Goal: Transaction & Acquisition: Purchase product/service

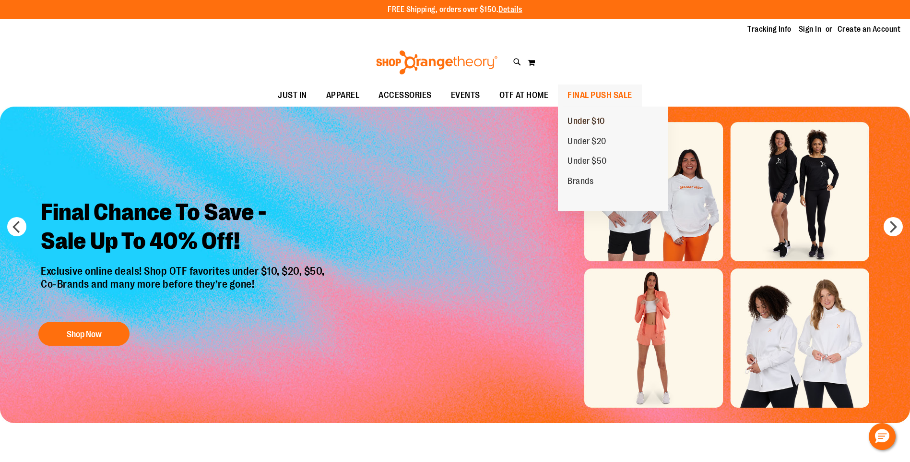
type input "**********"
click at [577, 121] on span "Under $10" at bounding box center [586, 122] width 37 height 12
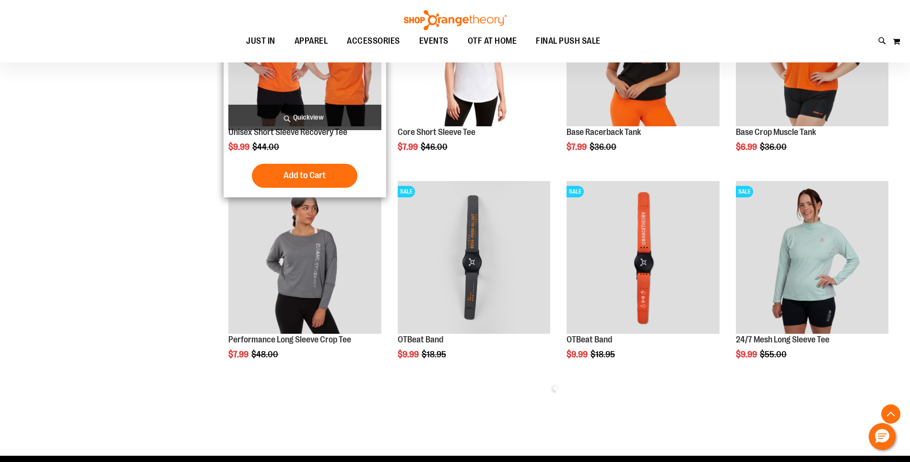
scroll to position [431, 0]
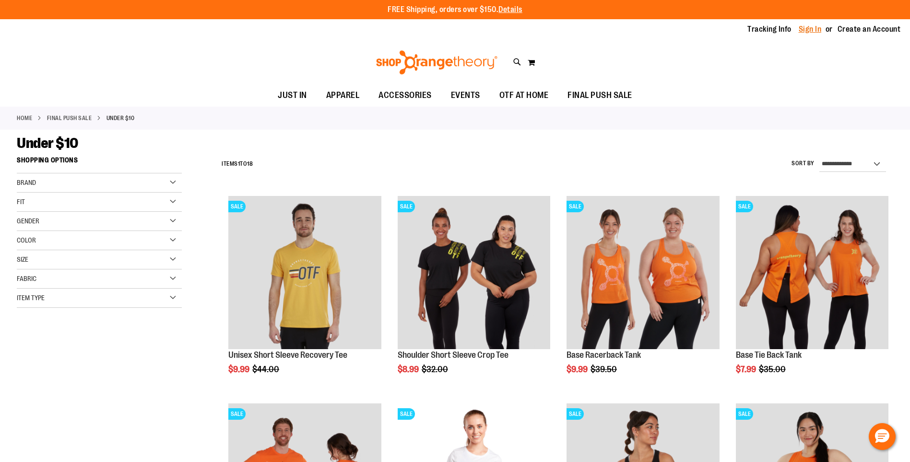
type input "**********"
click at [816, 27] on link "Sign In" at bounding box center [810, 29] width 23 height 11
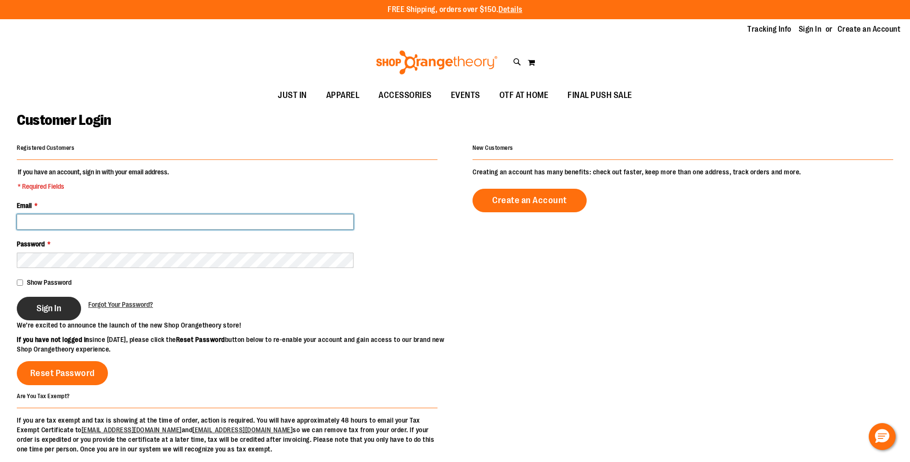
type input "**********"
click at [56, 313] on span "Sign In" at bounding box center [48, 308] width 25 height 11
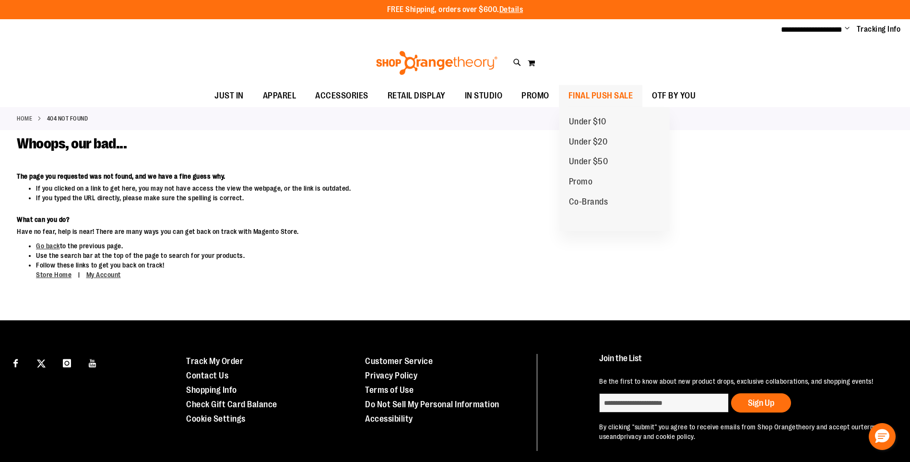
type input "**********"
click at [592, 98] on span "FINAL PUSH SALE" at bounding box center [601, 96] width 65 height 22
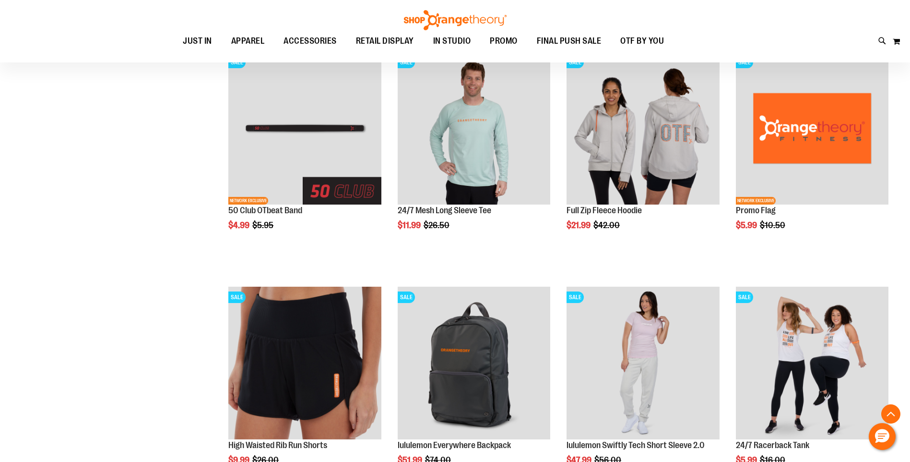
scroll to position [383, 0]
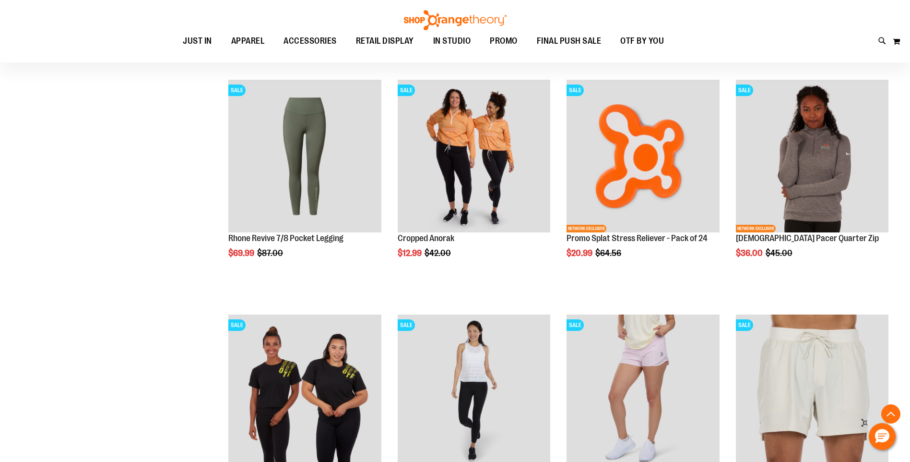
scroll to position [1103, 0]
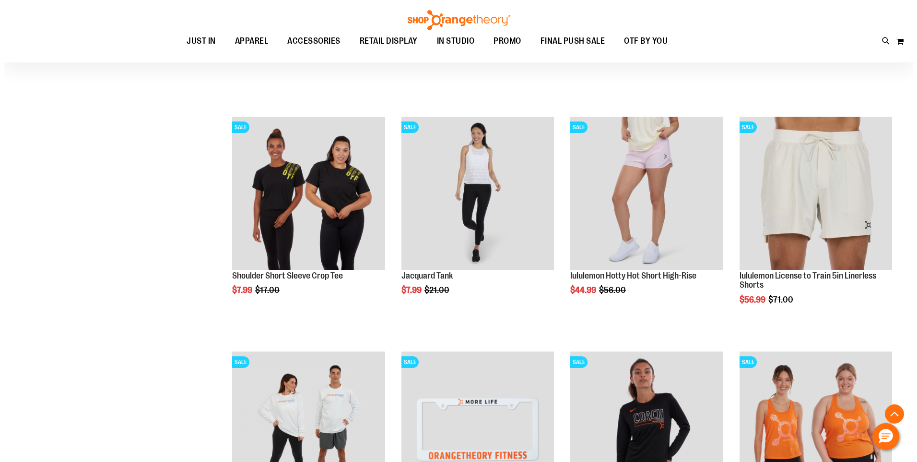
scroll to position [1247, 0]
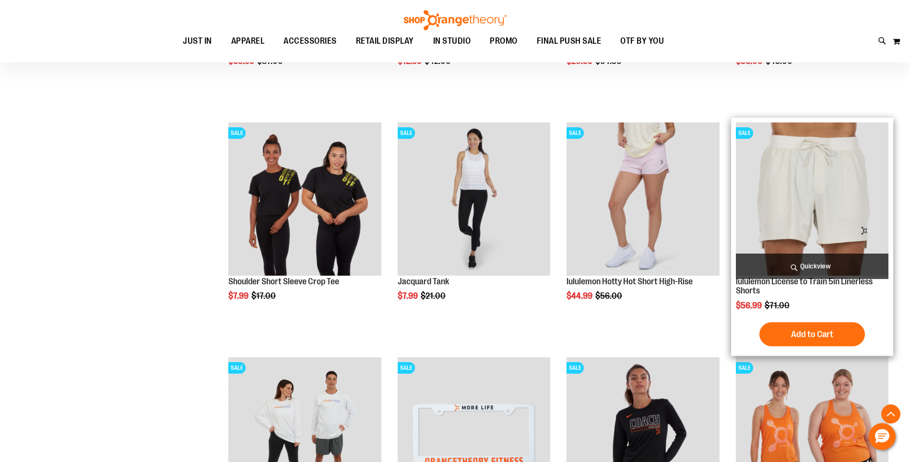
type input "**********"
click at [805, 267] on span "Quickview" at bounding box center [812, 265] width 153 height 25
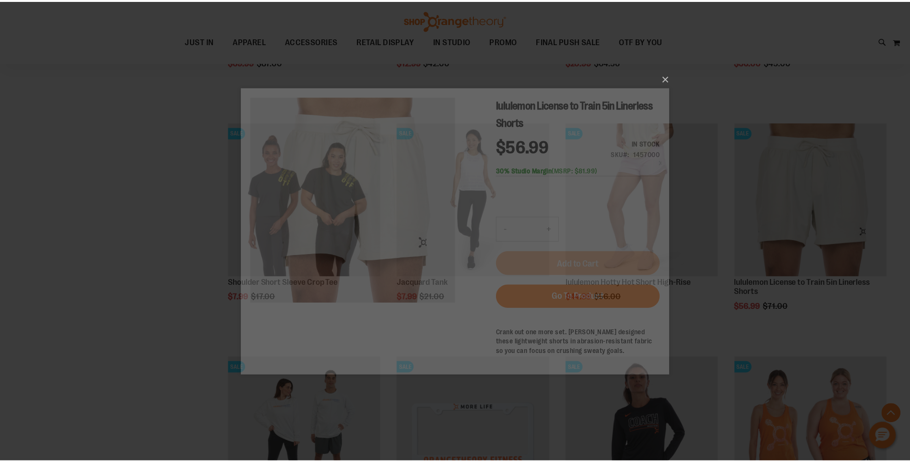
scroll to position [0, 0]
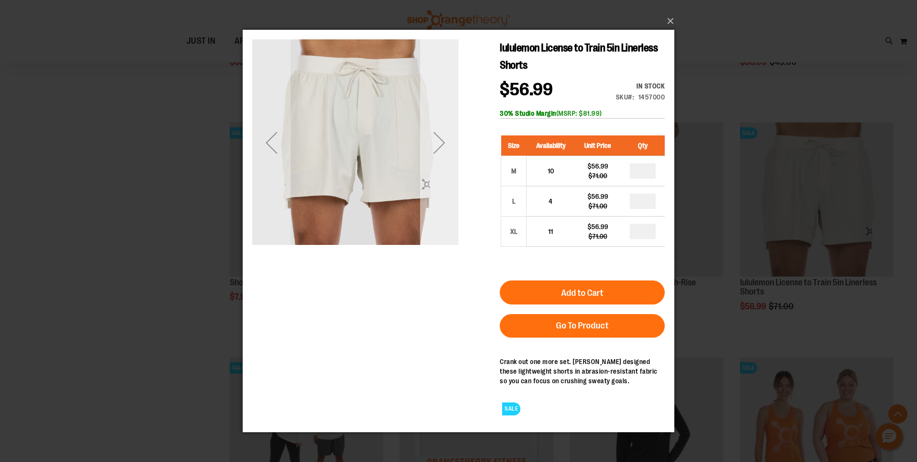
click at [449, 143] on div "Next" at bounding box center [439, 142] width 38 height 38
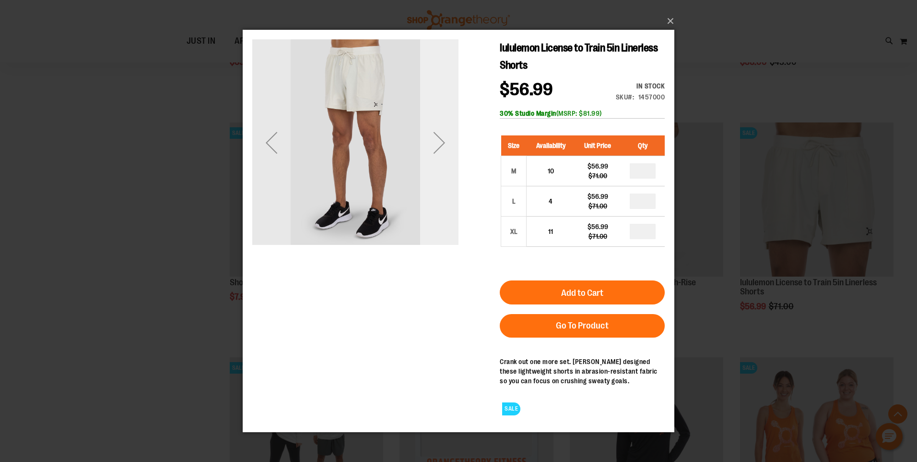
click at [449, 143] on div "Next" at bounding box center [439, 142] width 38 height 38
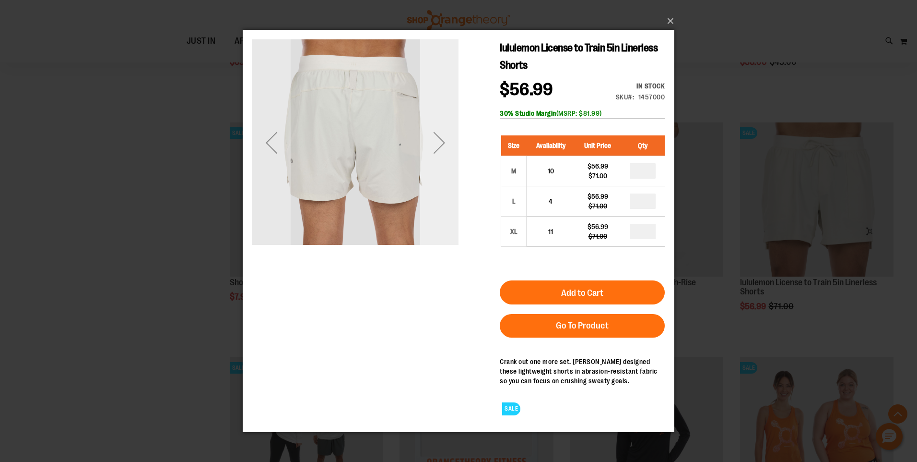
click at [449, 143] on div "Next" at bounding box center [439, 142] width 38 height 38
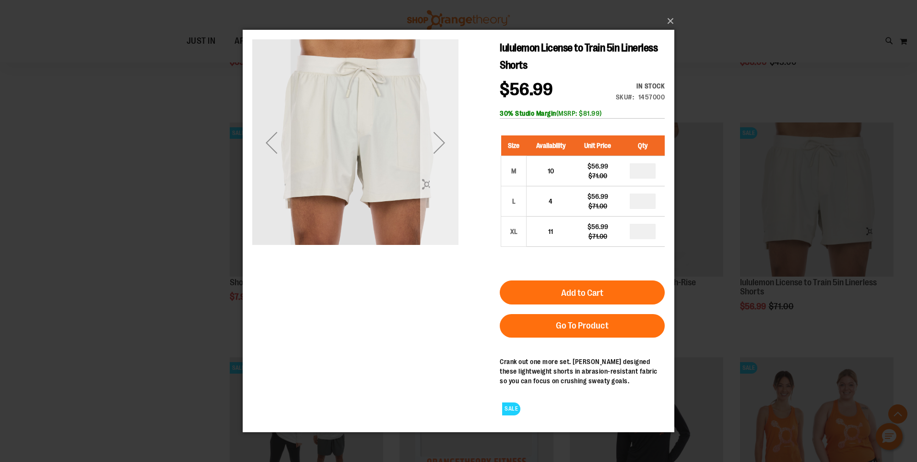
click at [449, 143] on div "Next" at bounding box center [439, 142] width 38 height 38
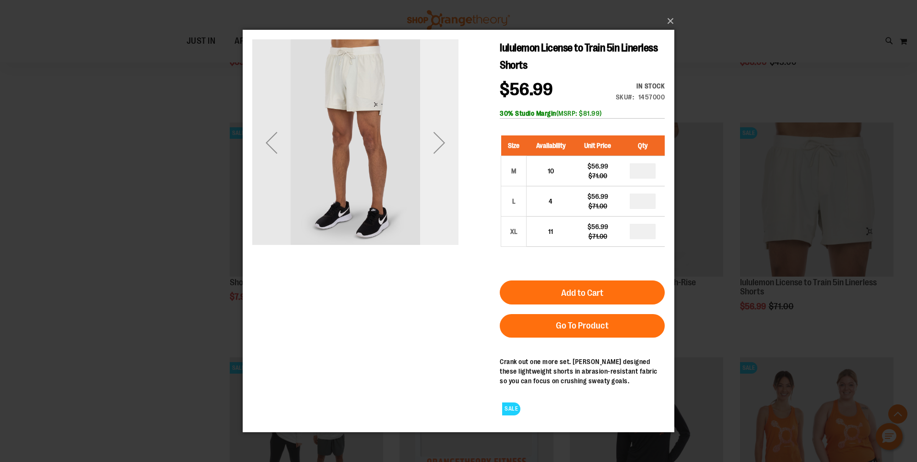
click at [449, 143] on div "Next" at bounding box center [439, 142] width 38 height 38
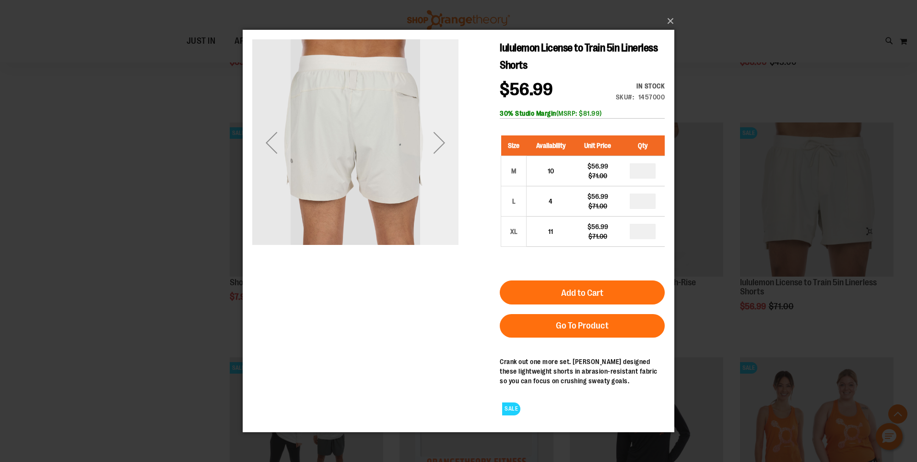
click at [449, 143] on div "Next" at bounding box center [439, 142] width 38 height 38
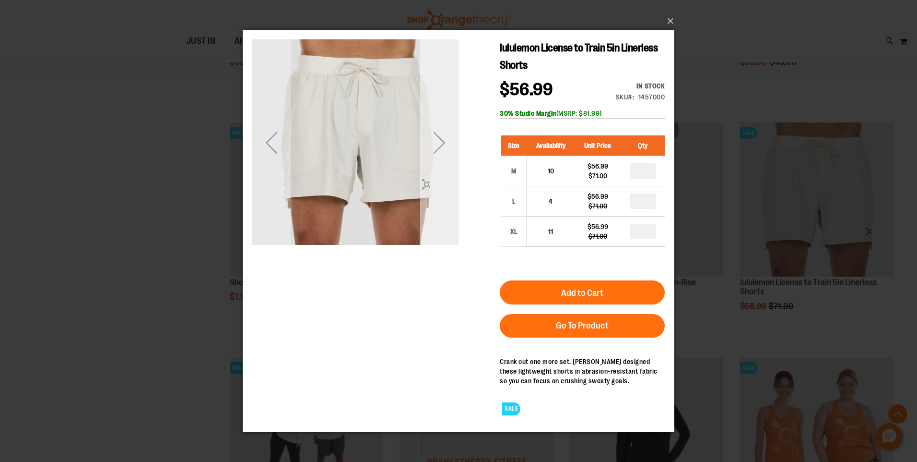
click at [449, 143] on div "Next" at bounding box center [439, 142] width 38 height 38
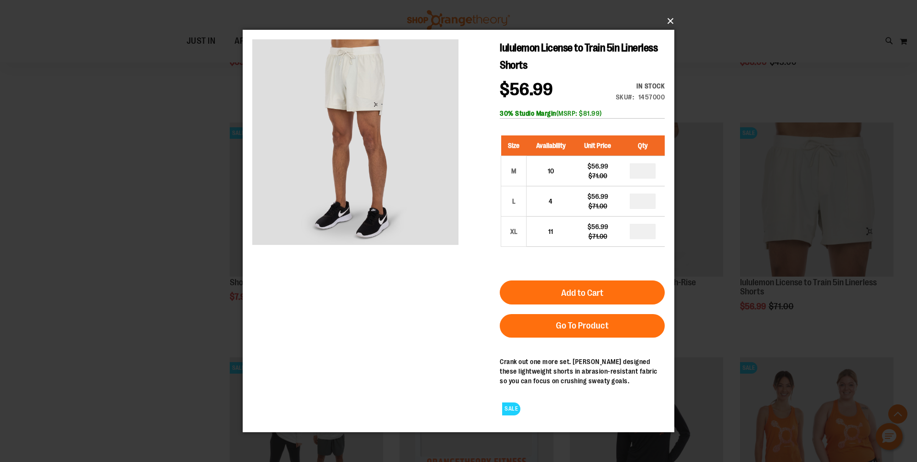
click at [675, 22] on button "×" at bounding box center [462, 21] width 432 height 21
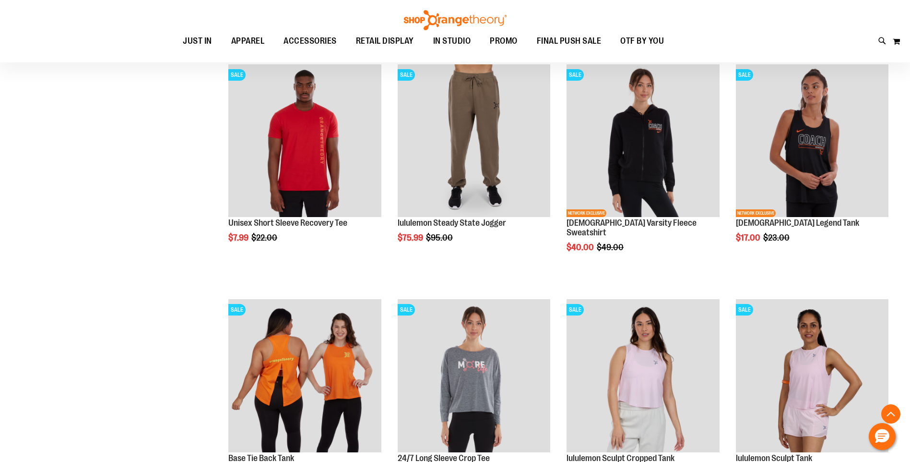
scroll to position [1967, 0]
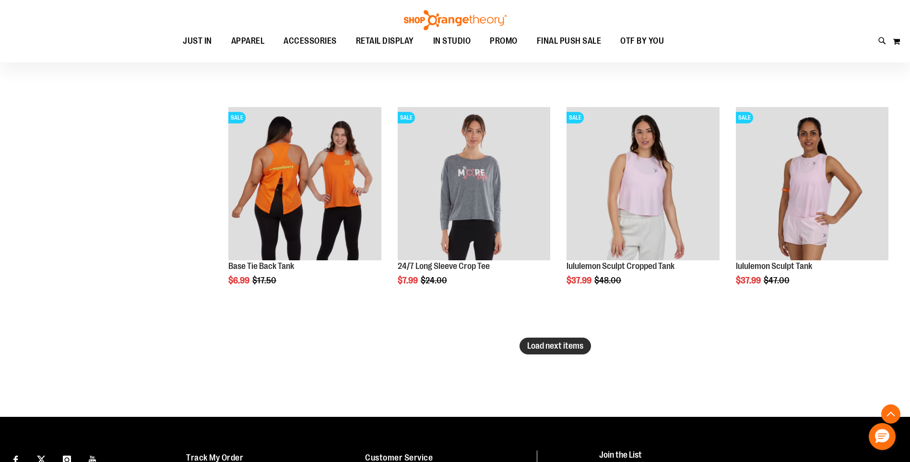
click at [546, 351] on button "Load next items" at bounding box center [555, 345] width 71 height 17
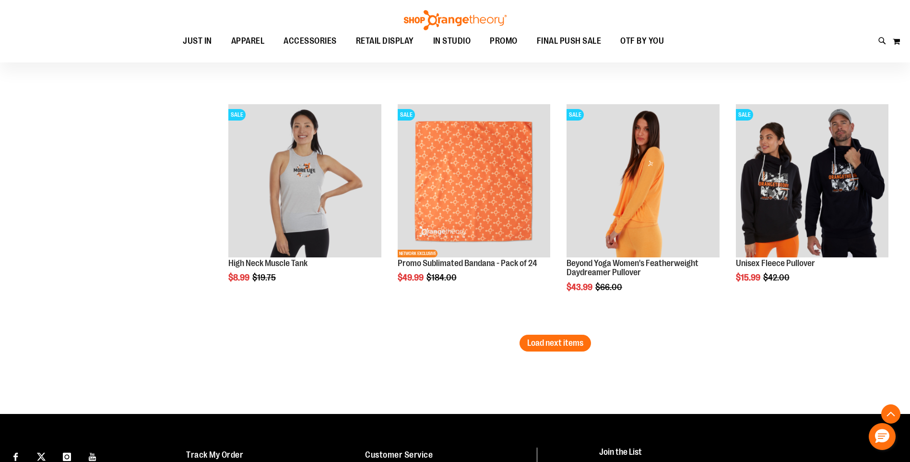
scroll to position [2686, 0]
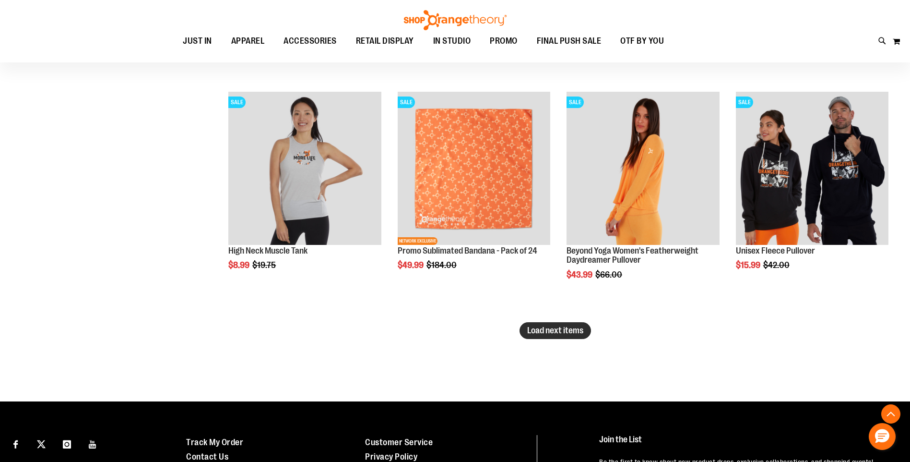
click at [538, 328] on span "Load next items" at bounding box center [555, 330] width 56 height 10
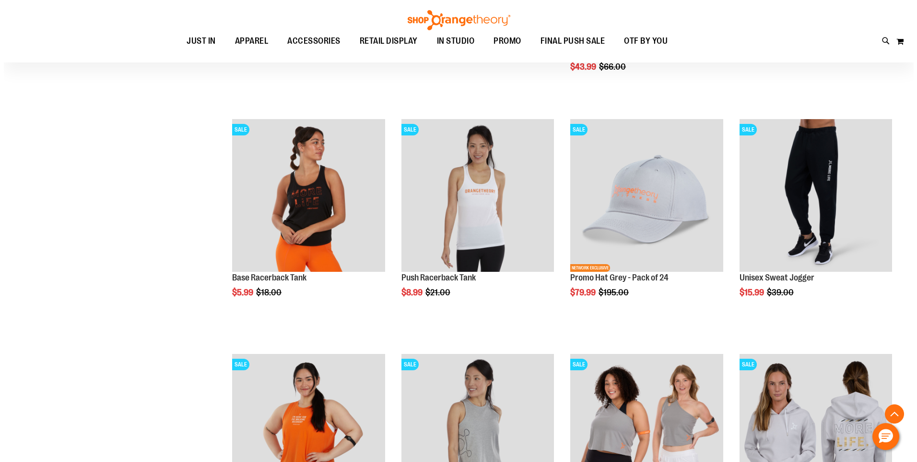
scroll to position [2926, 0]
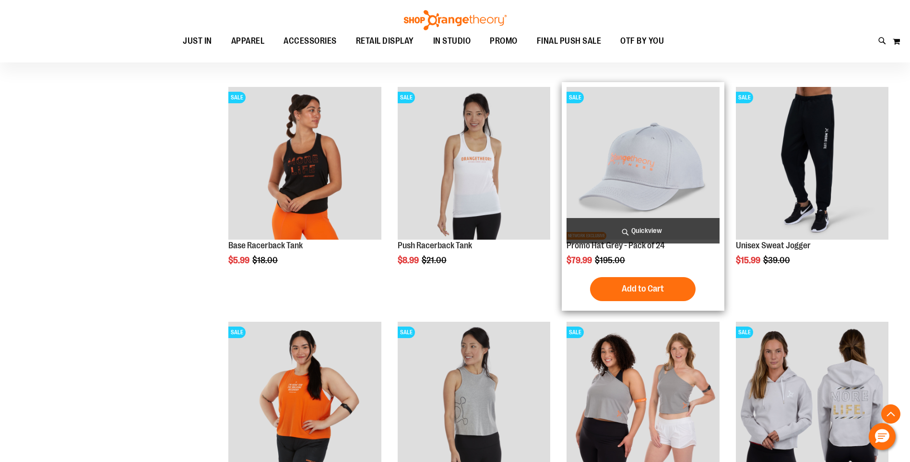
click at [649, 234] on span "Quickview" at bounding box center [643, 230] width 153 height 25
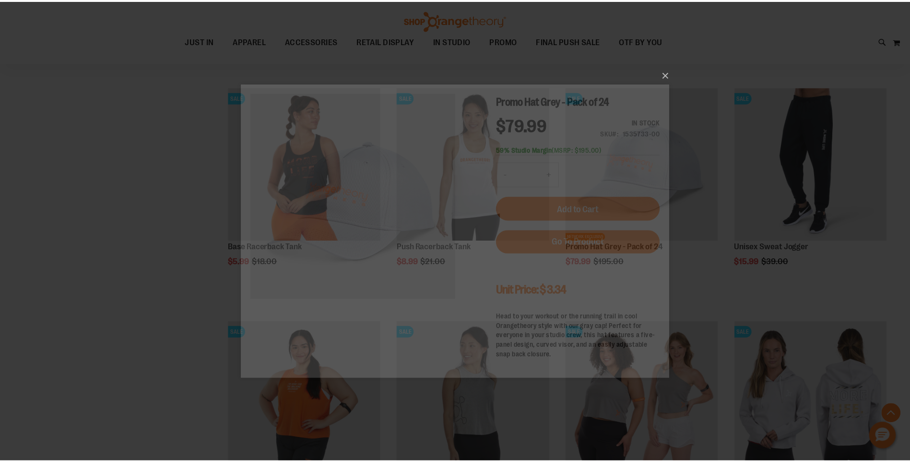
scroll to position [0, 0]
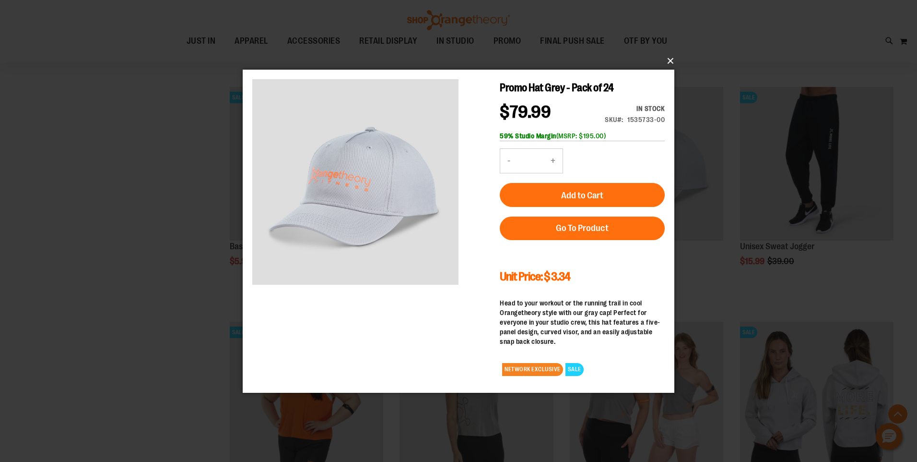
click at [670, 63] on button "×" at bounding box center [462, 60] width 432 height 21
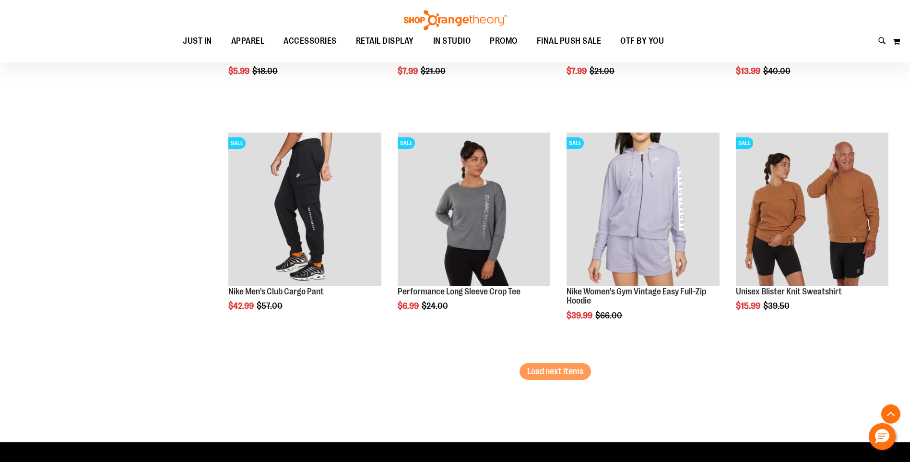
scroll to position [3358, 0]
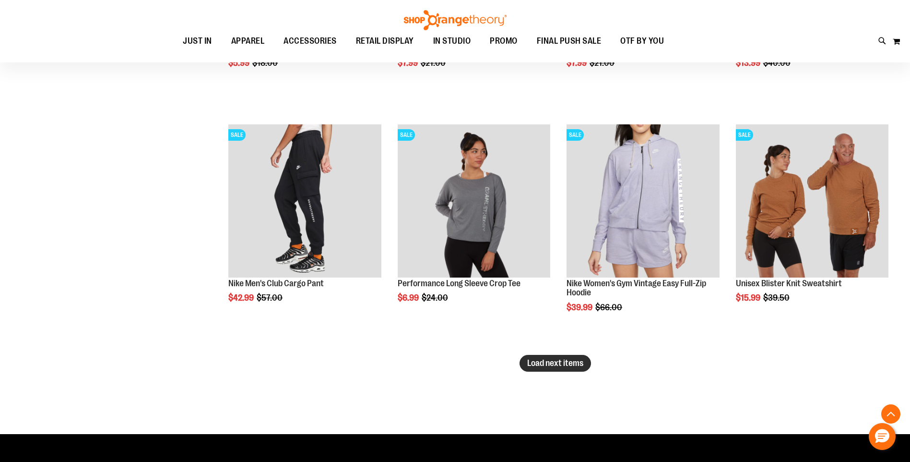
click at [550, 360] on span "Load next items" at bounding box center [555, 363] width 56 height 10
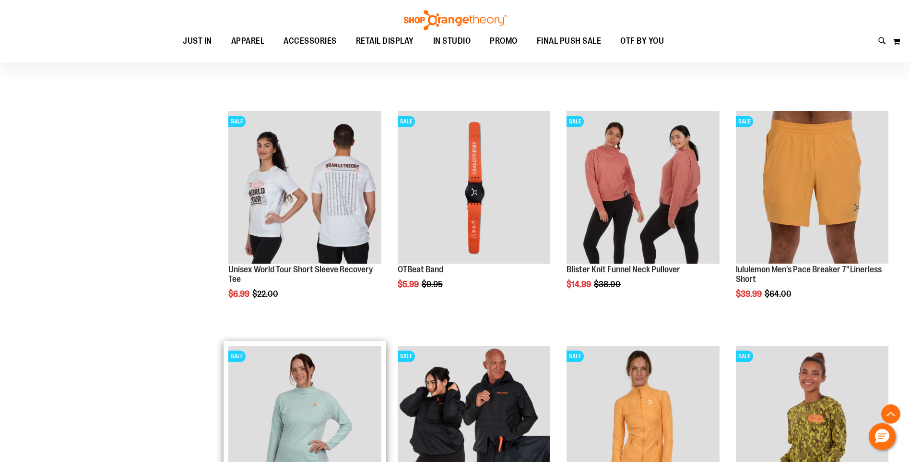
scroll to position [3982, 0]
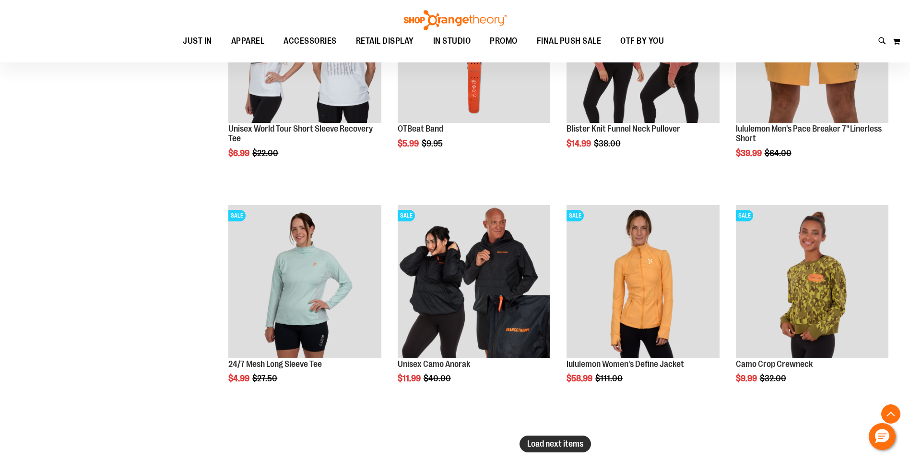
click at [569, 445] on span "Load next items" at bounding box center [555, 444] width 56 height 10
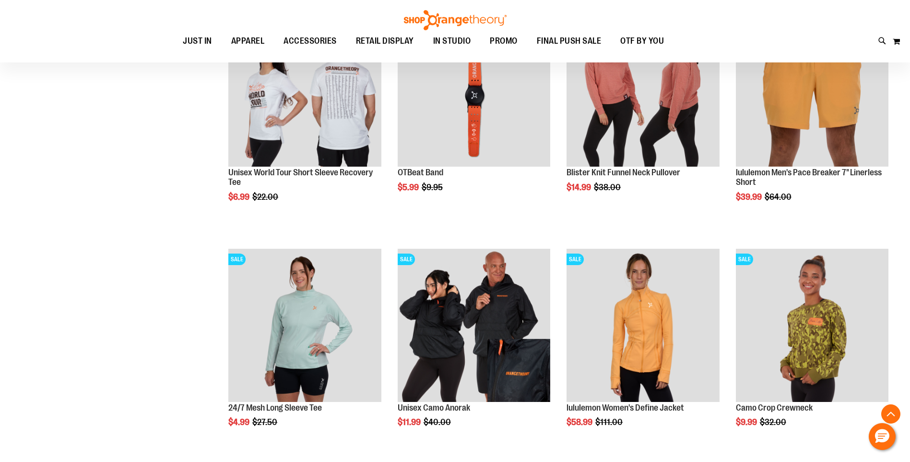
scroll to position [3886, 0]
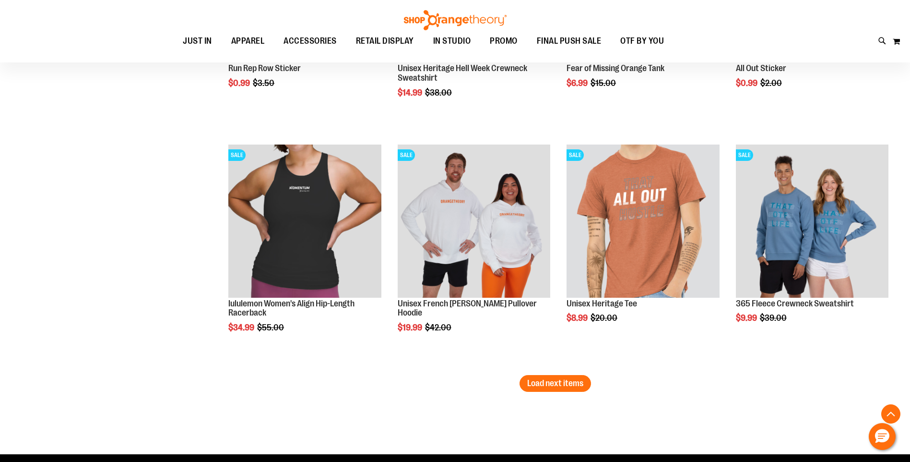
scroll to position [4749, 0]
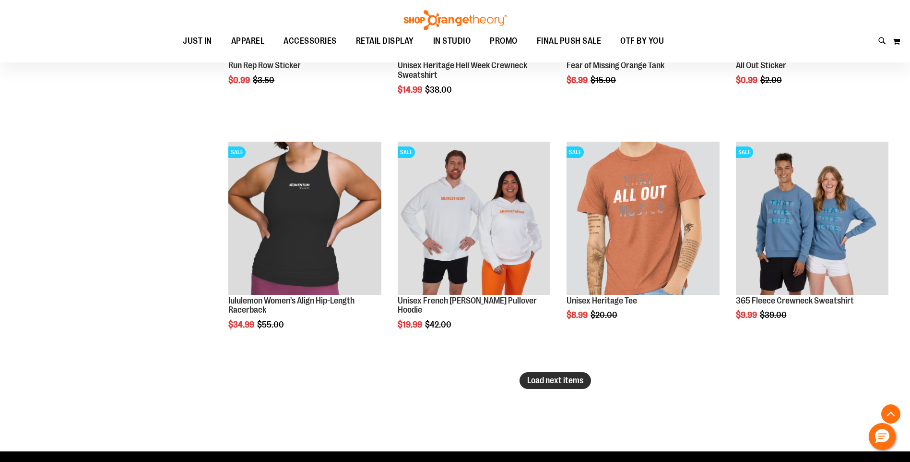
click at [553, 378] on span "Load next items" at bounding box center [555, 380] width 56 height 10
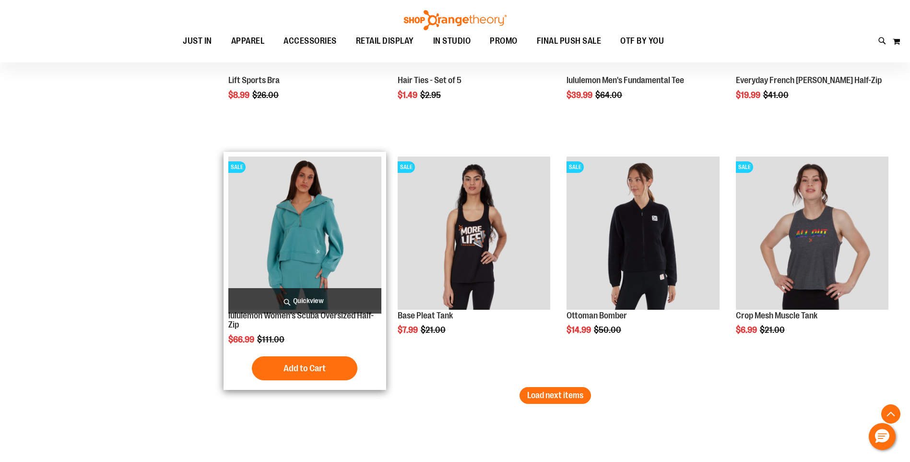
scroll to position [5469, 0]
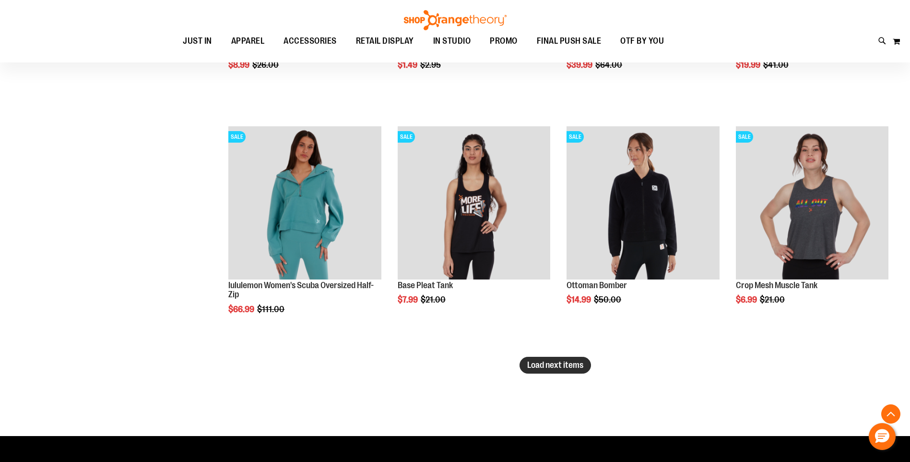
click at [558, 358] on button "Load next items" at bounding box center [555, 364] width 71 height 17
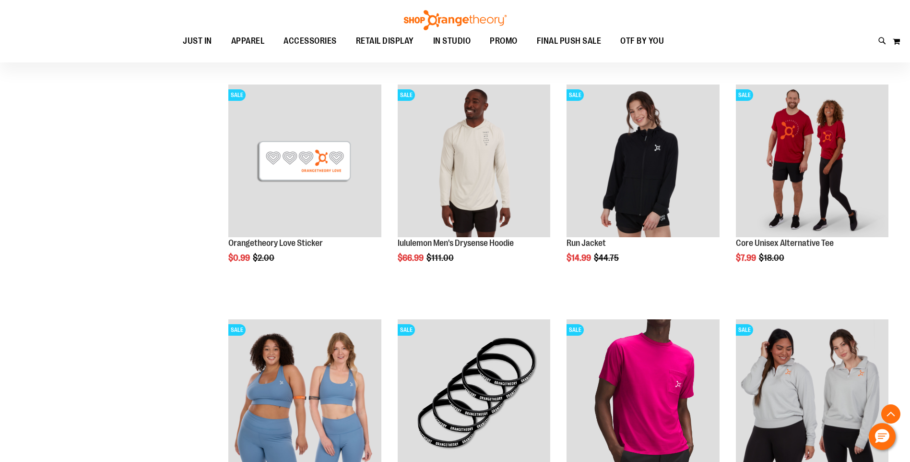
scroll to position [5037, 0]
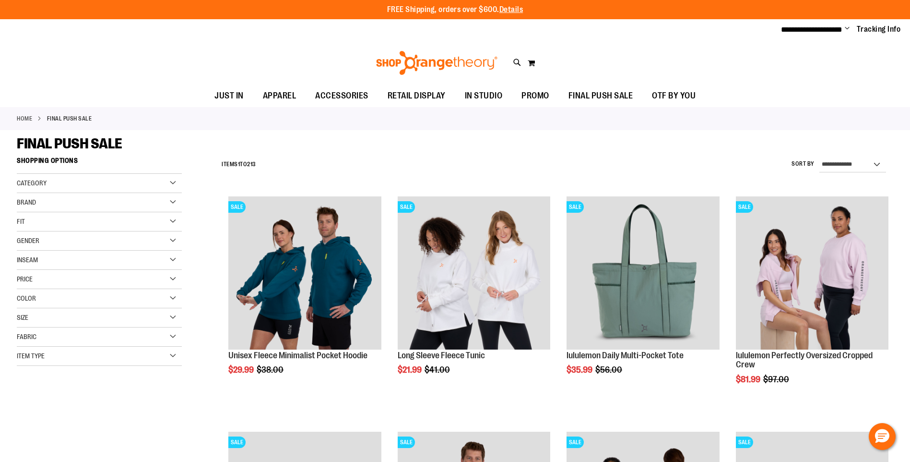
click at [167, 239] on div "Gender" at bounding box center [99, 240] width 165 height 19
click at [34, 264] on link "Men 12 items" at bounding box center [93, 260] width 158 height 10
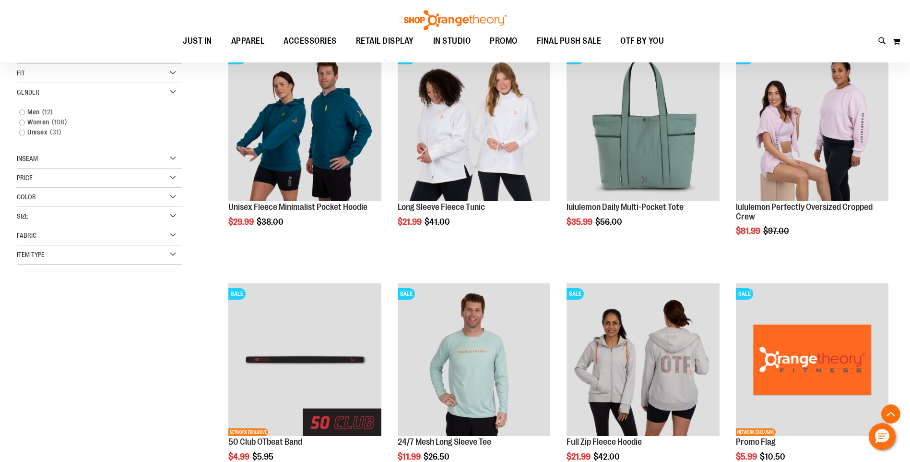
scroll to position [152, 0]
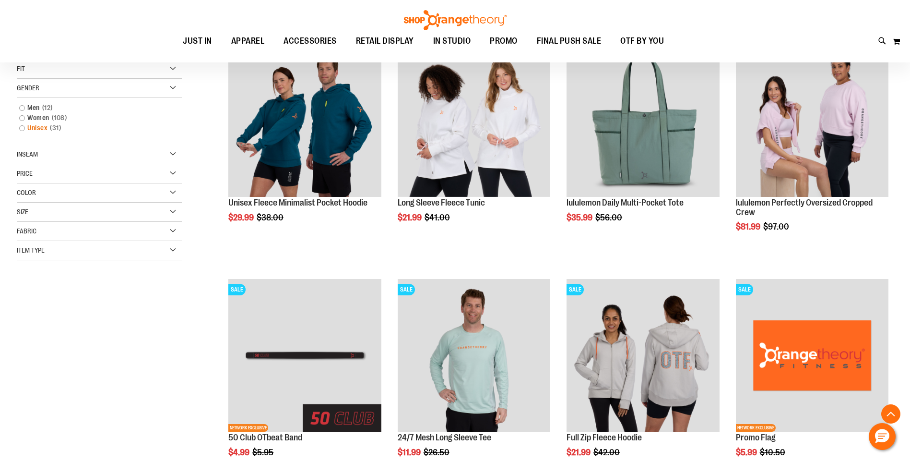
click at [19, 130] on link "Unisex 31 items" at bounding box center [93, 128] width 158 height 10
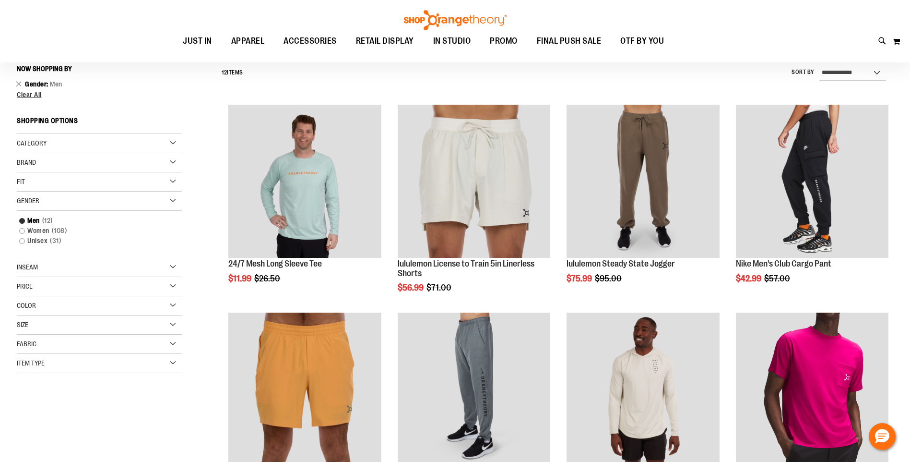
scroll to position [89, 0]
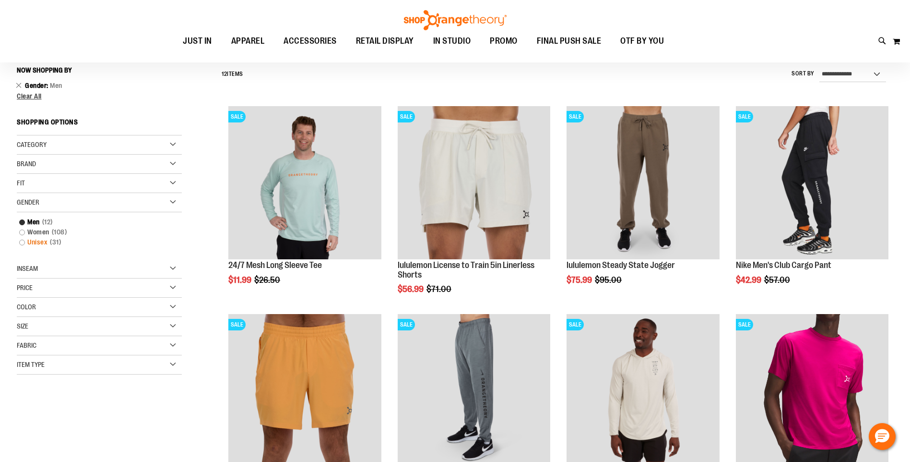
click at [21, 243] on link "Unisex 31 items" at bounding box center [93, 242] width 158 height 10
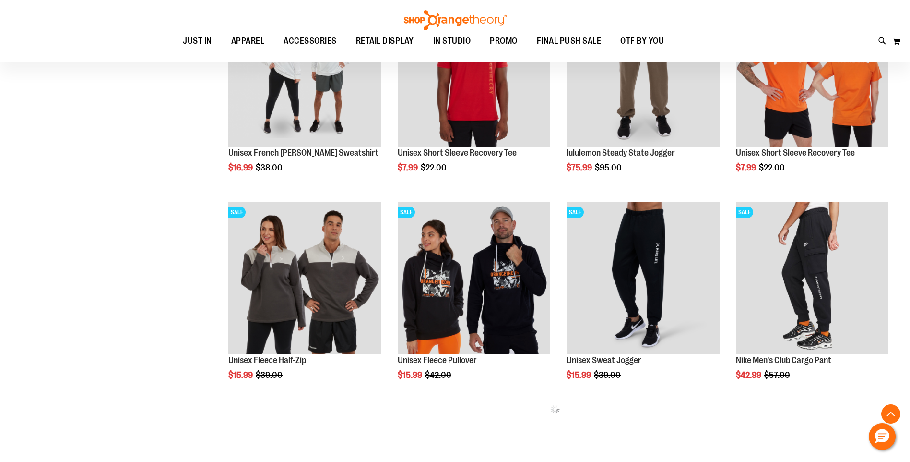
scroll to position [425, 0]
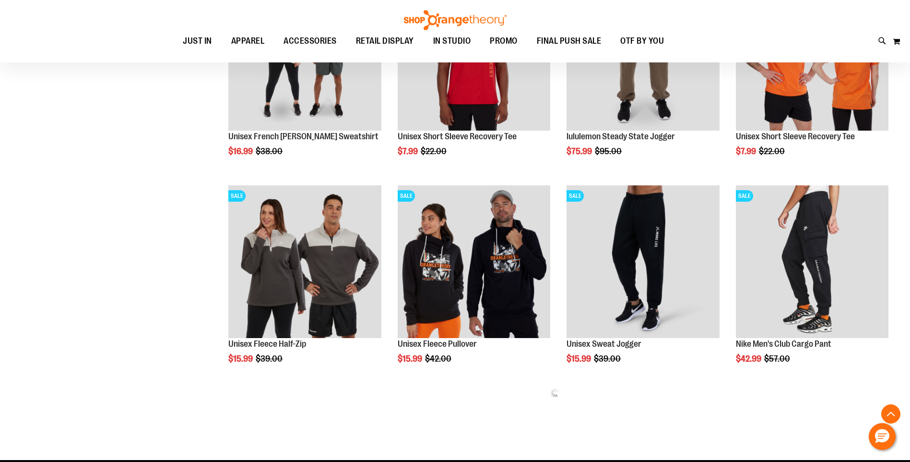
click at [131, 307] on div "**********" at bounding box center [455, 90] width 877 height 728
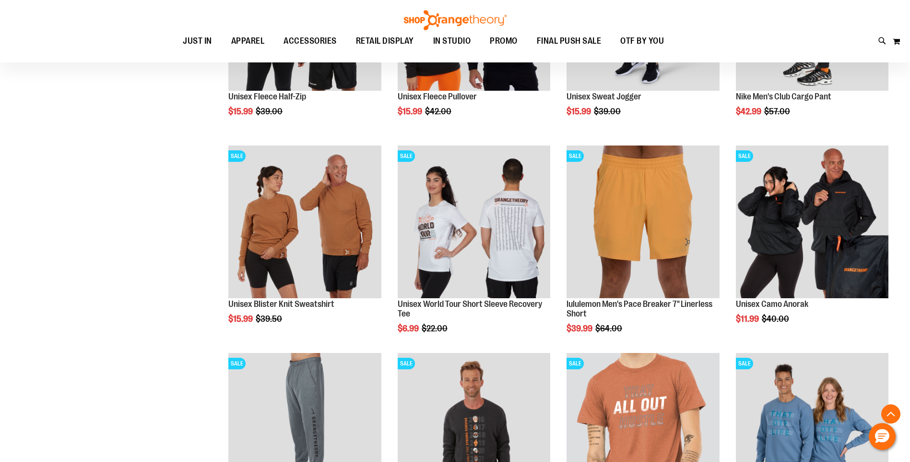
scroll to position [809, 0]
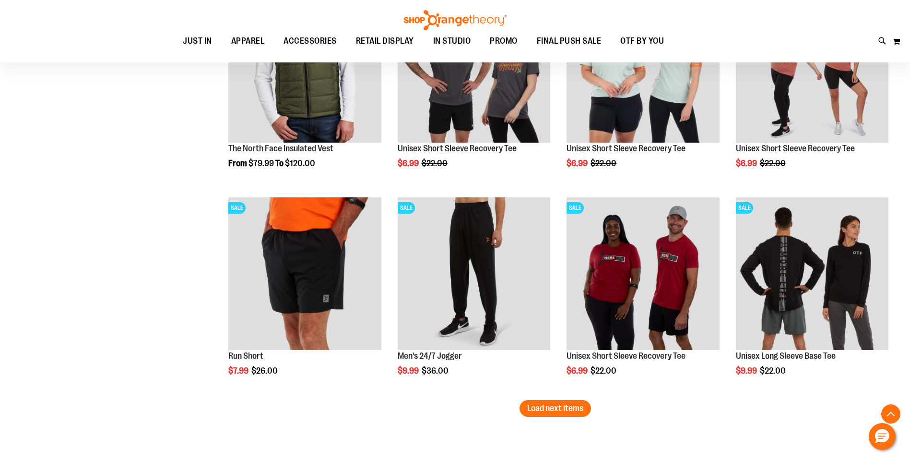
scroll to position [1673, 0]
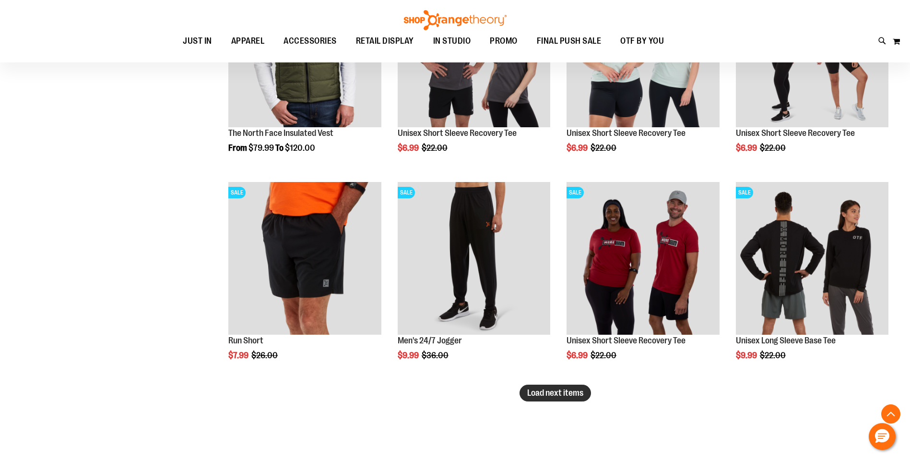
click at [565, 393] on span "Load next items" at bounding box center [555, 393] width 56 height 10
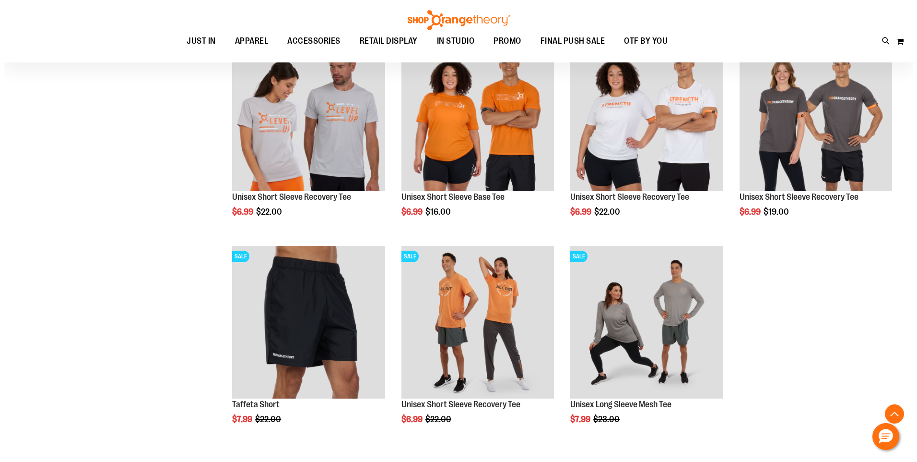
scroll to position [2008, 0]
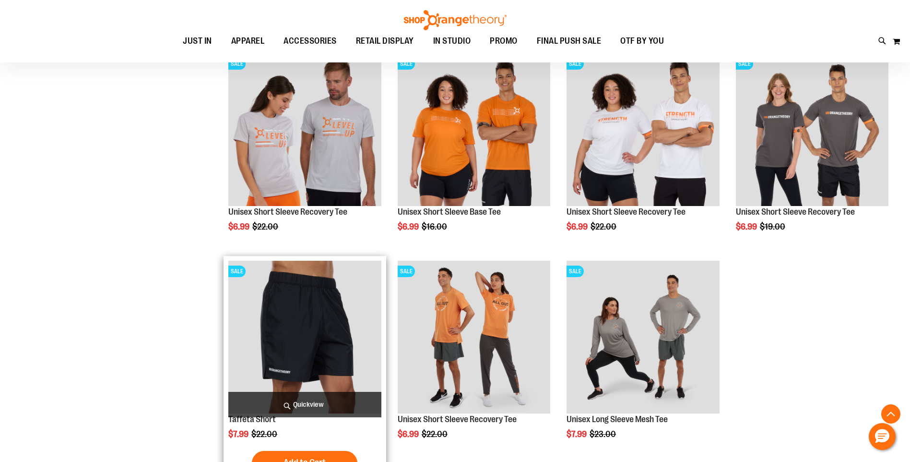
click at [304, 405] on span "Quickview" at bounding box center [304, 404] width 153 height 25
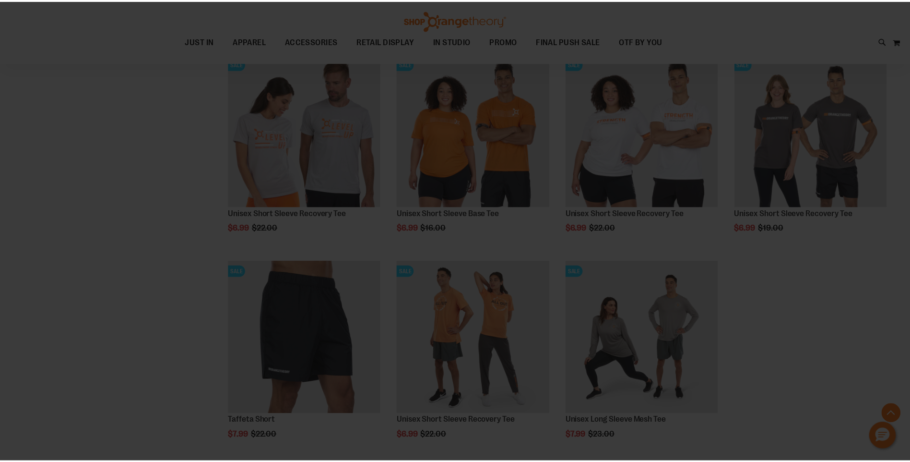
scroll to position [0, 0]
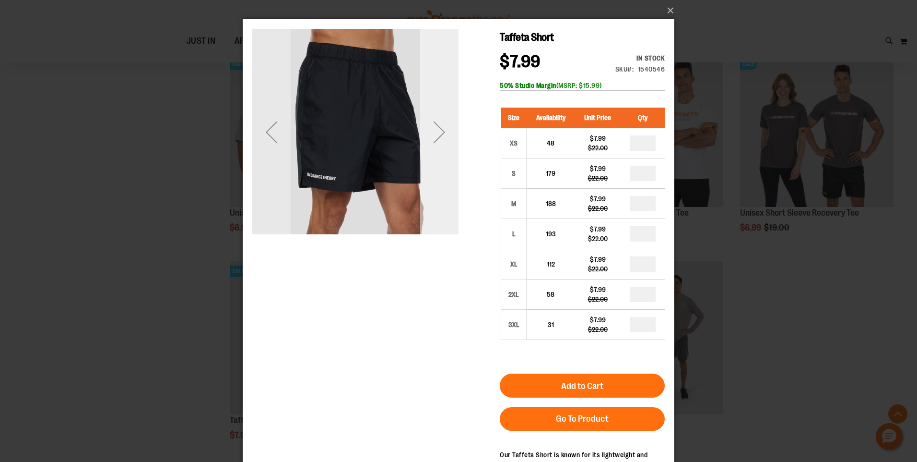
click at [446, 154] on div "Next" at bounding box center [439, 132] width 38 height 206
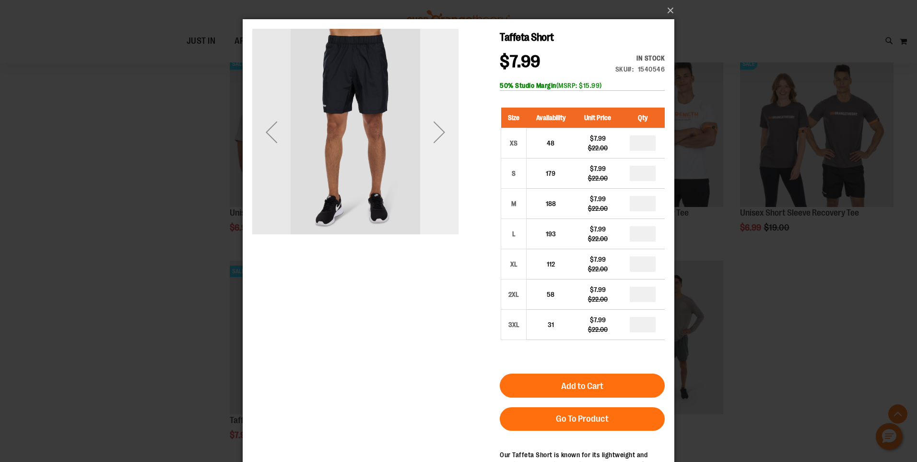
click at [446, 154] on div "Next" at bounding box center [439, 132] width 38 height 206
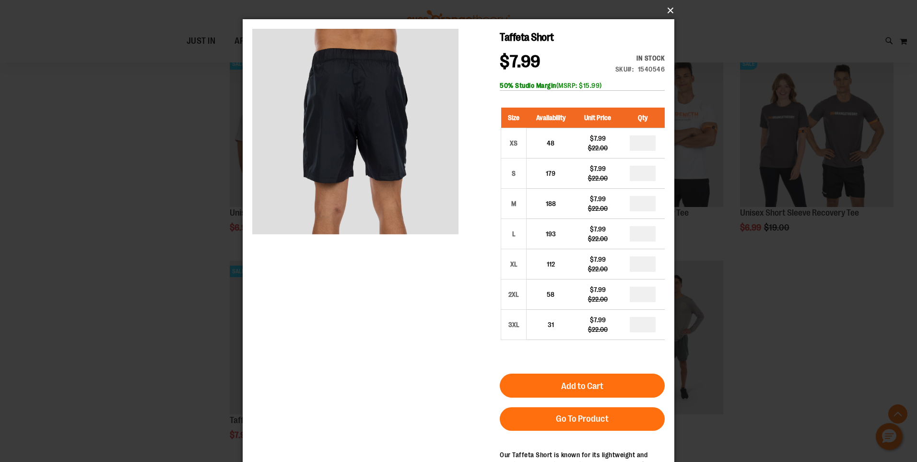
click at [658, 9] on button "×" at bounding box center [462, 10] width 432 height 21
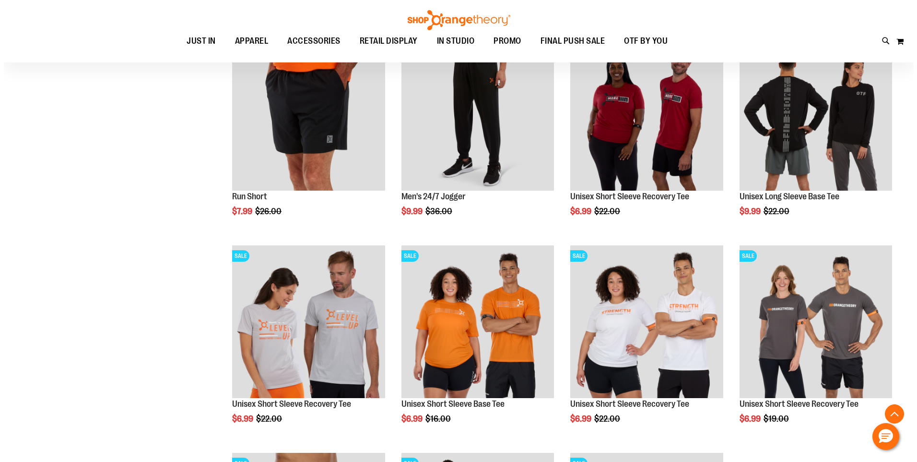
scroll to position [1721, 0]
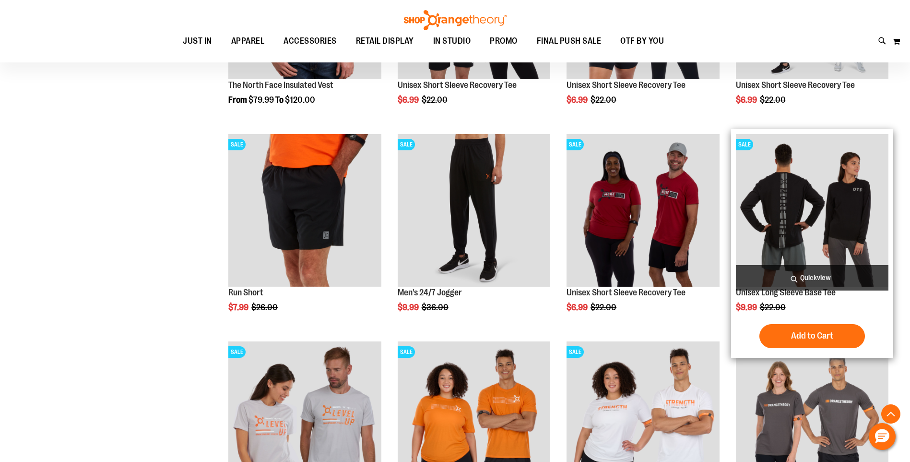
click at [796, 275] on span "Quickview" at bounding box center [812, 277] width 153 height 25
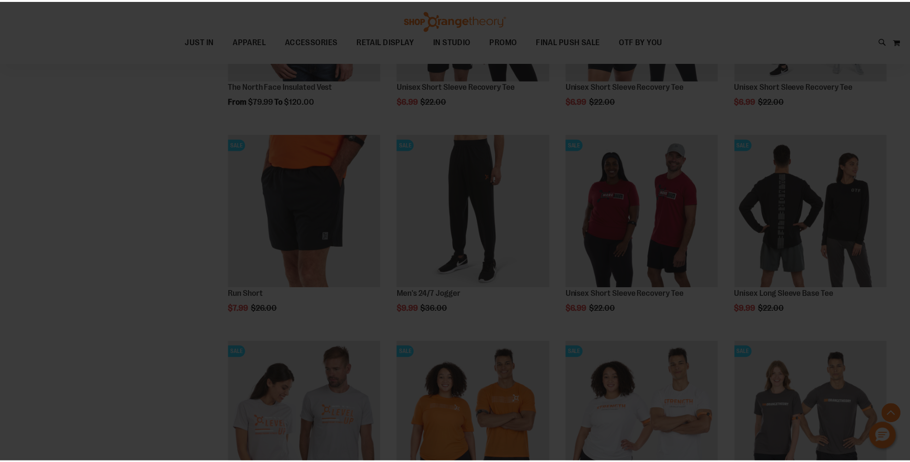
scroll to position [0, 0]
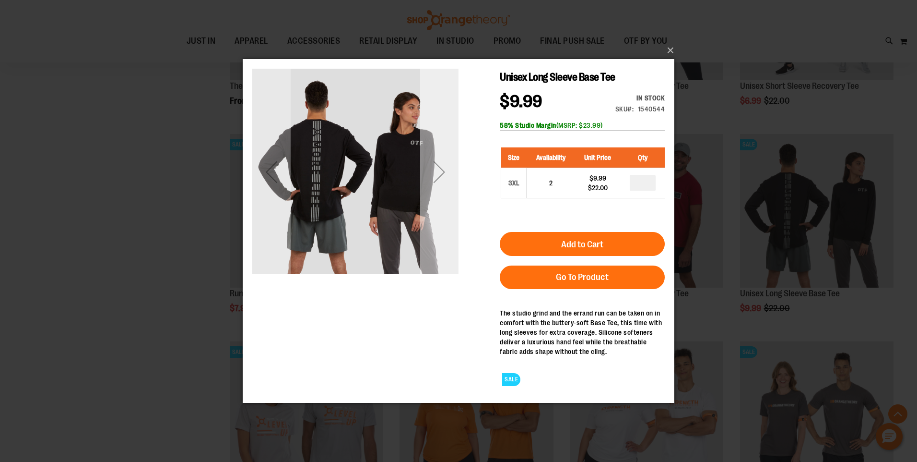
click at [445, 177] on div "Next" at bounding box center [439, 171] width 38 height 38
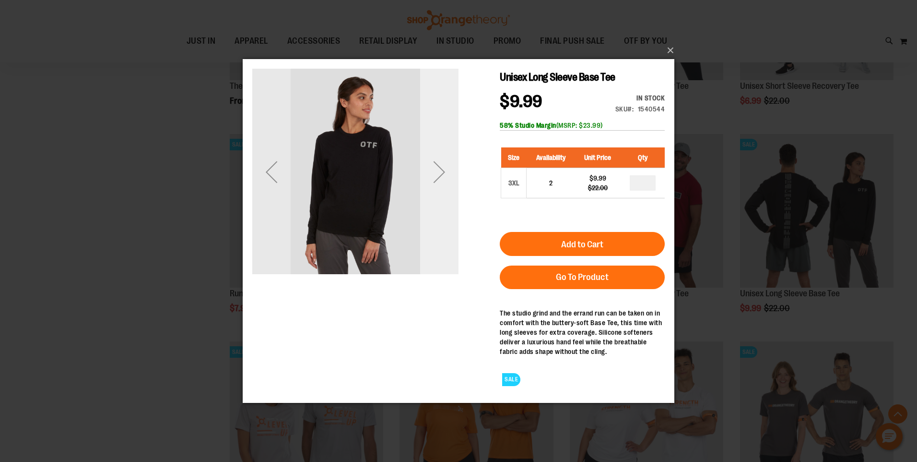
click at [445, 177] on div "Next" at bounding box center [439, 171] width 38 height 38
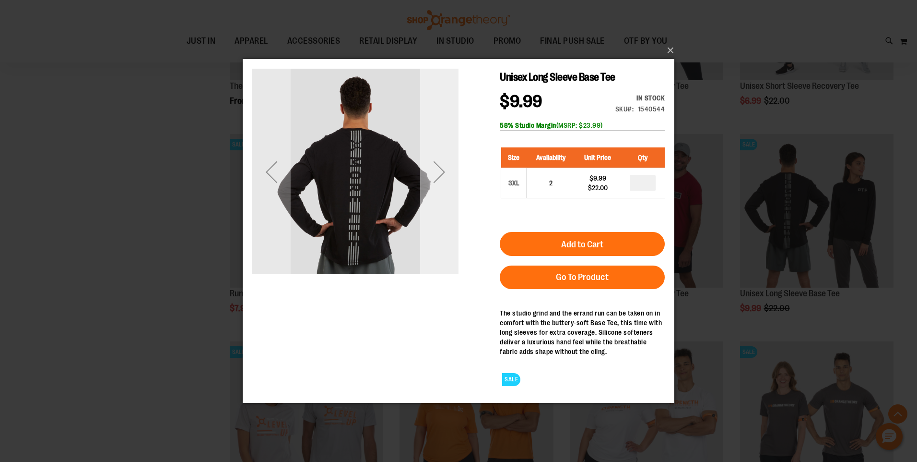
click at [445, 177] on div "Next" at bounding box center [439, 171] width 38 height 38
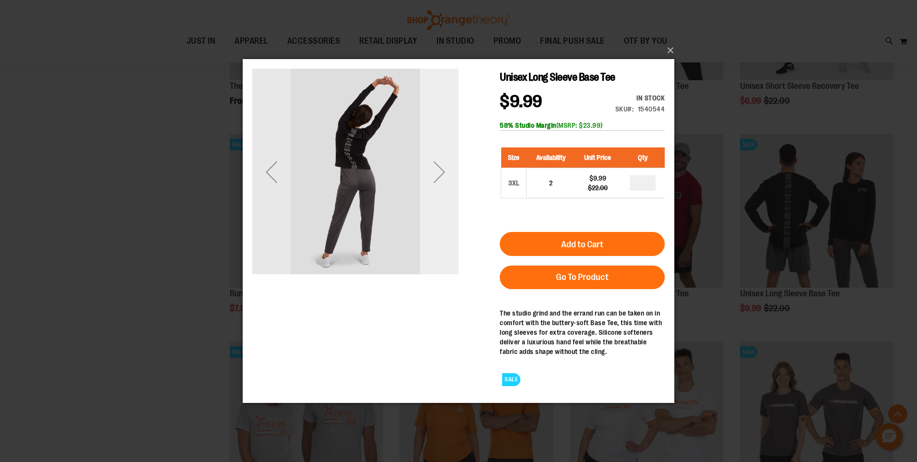
click at [445, 177] on div "Next" at bounding box center [439, 171] width 38 height 38
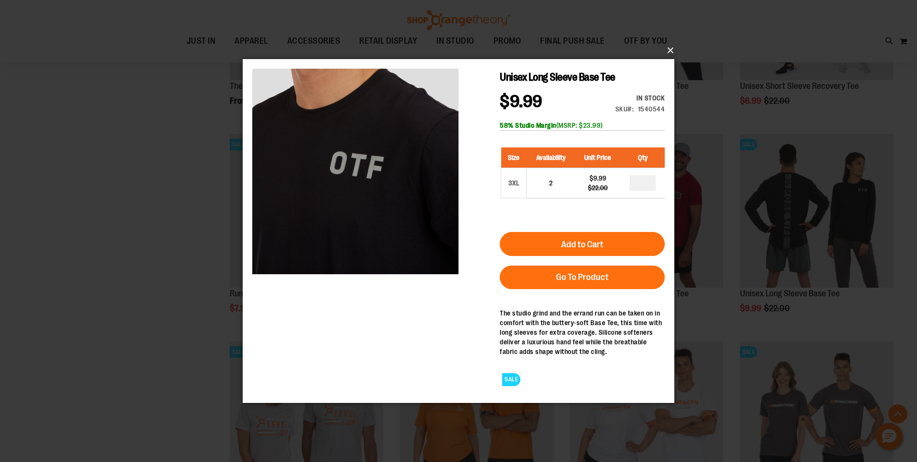
click at [674, 46] on button "×" at bounding box center [462, 50] width 432 height 21
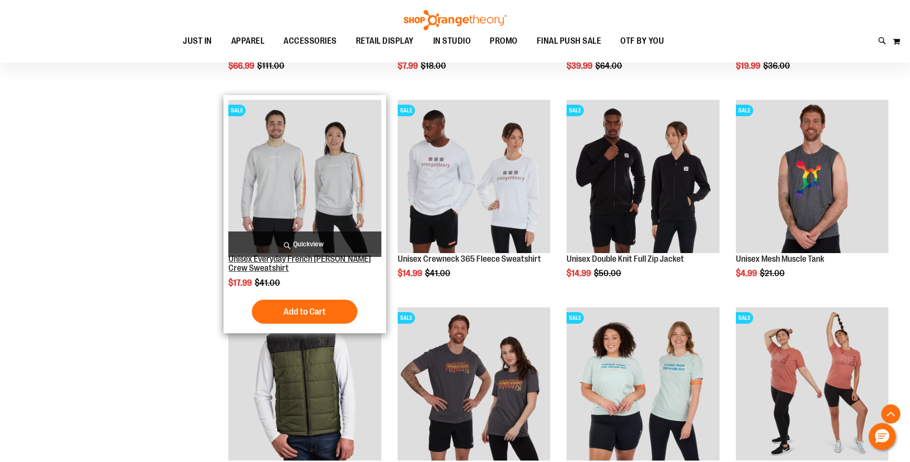
scroll to position [1337, 0]
